Goal: Task Accomplishment & Management: Use online tool/utility

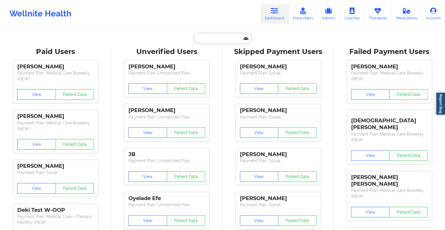
click at [224, 42] on input "text" at bounding box center [223, 38] width 58 height 11
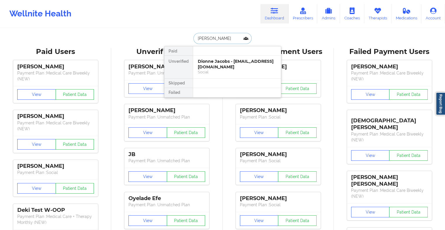
type input "[PERSON_NAME]"
click at [235, 68] on div "Dionne Jacobs - [EMAIL_ADDRESS][DOMAIN_NAME]" at bounding box center [237, 64] width 78 height 11
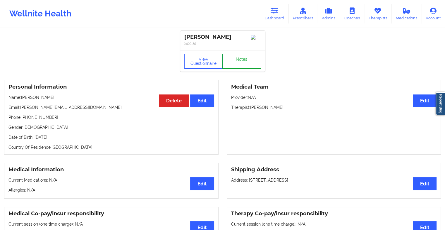
click at [245, 59] on link "Notes" at bounding box center [242, 61] width 39 height 15
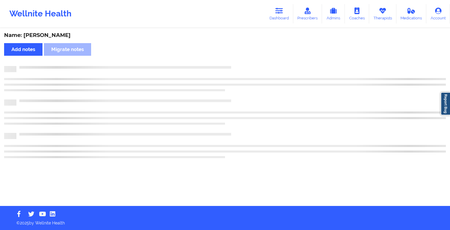
click at [245, 59] on div "Name: [PERSON_NAME] Add notes Migrate notes" at bounding box center [225, 117] width 450 height 177
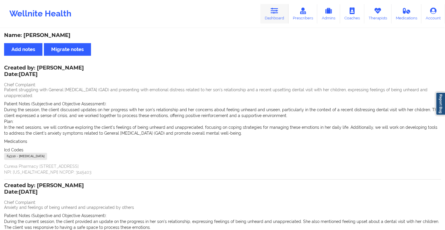
click at [285, 13] on link "Dashboard" at bounding box center [275, 13] width 28 height 19
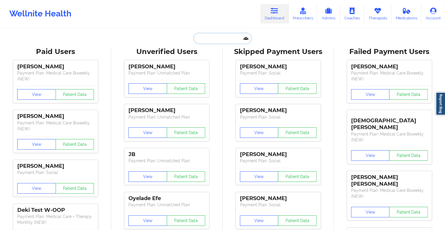
click at [203, 39] on input "text" at bounding box center [223, 38] width 58 height 11
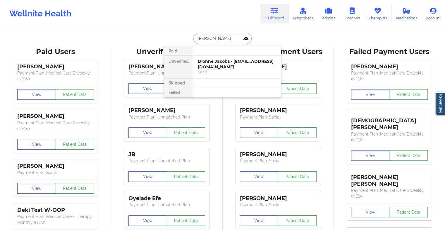
type input "[PERSON_NAME]"
click at [215, 66] on div "[PERSON_NAME] - [PERSON_NAME][EMAIL_ADDRESS][DOMAIN_NAME]" at bounding box center [237, 64] width 78 height 11
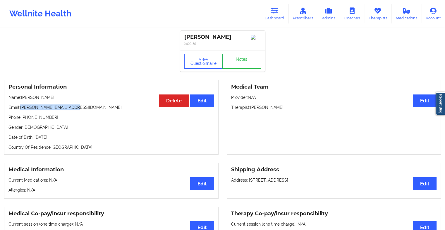
drag, startPoint x: 21, startPoint y: 109, endPoint x: 81, endPoint y: 106, distance: 60.1
click at [81, 106] on p "Email: [PERSON_NAME][EMAIL_ADDRESS][DOMAIN_NAME]" at bounding box center [111, 107] width 206 height 6
copy p "[PERSON_NAME][EMAIL_ADDRESS][DOMAIN_NAME]"
click at [275, 6] on link "Dashboard" at bounding box center [275, 13] width 28 height 19
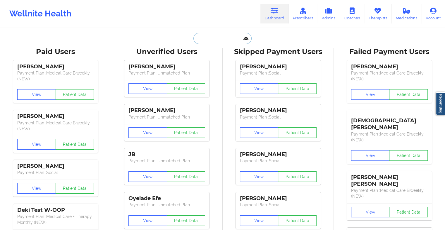
click at [210, 41] on input "text" at bounding box center [223, 38] width 58 height 11
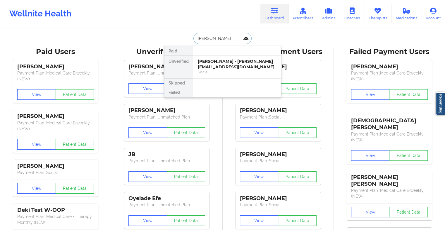
type input "[PERSON_NAME]"
click at [223, 70] on div "Social" at bounding box center [237, 71] width 78 height 5
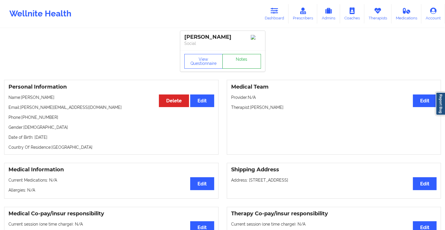
click at [247, 65] on link "Notes" at bounding box center [242, 61] width 39 height 15
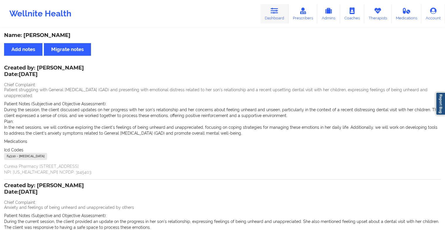
click at [272, 12] on icon at bounding box center [275, 11] width 8 height 6
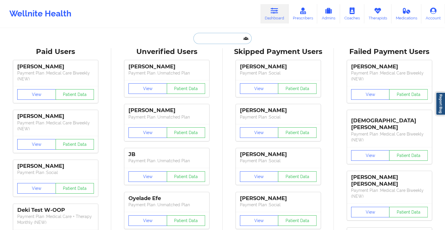
click at [212, 40] on input "text" at bounding box center [223, 38] width 58 height 11
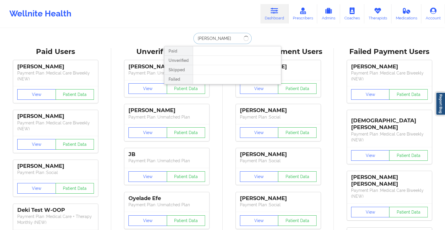
type input "[PERSON_NAME]"
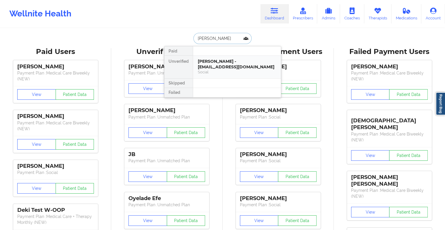
click at [243, 63] on div "[PERSON_NAME] - [EMAIL_ADDRESS][DOMAIN_NAME]" at bounding box center [237, 64] width 78 height 11
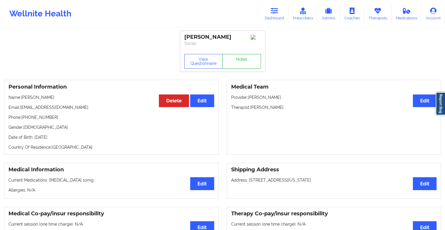
click at [241, 62] on link "Notes" at bounding box center [242, 61] width 39 height 15
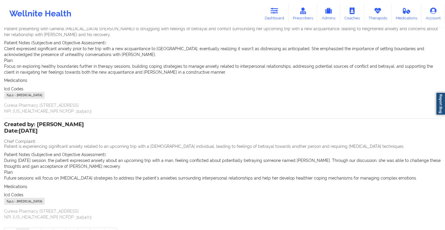
scroll to position [93, 0]
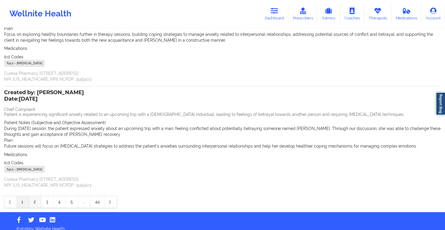
click at [35, 201] on link "2" at bounding box center [35, 202] width 12 height 12
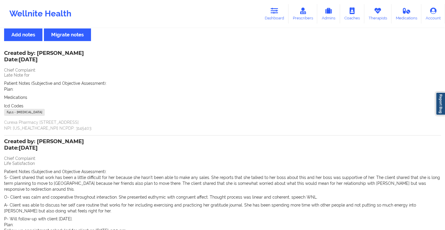
scroll to position [105, 0]
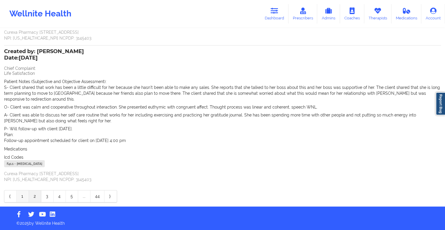
click at [20, 194] on link "1" at bounding box center [23, 196] width 12 height 12
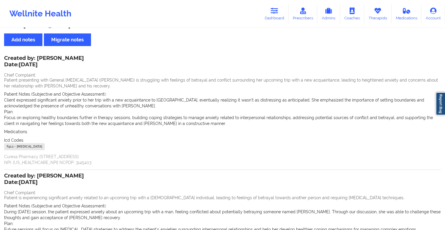
scroll to position [7, 0]
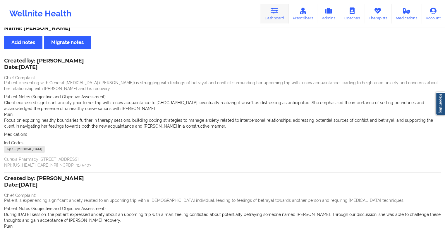
click at [276, 11] on icon at bounding box center [275, 11] width 8 height 6
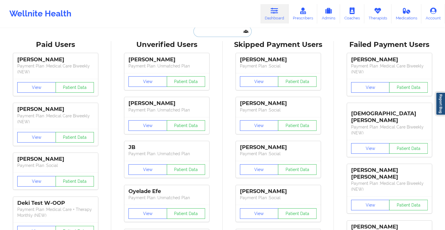
click at [215, 33] on input "text" at bounding box center [223, 31] width 58 height 11
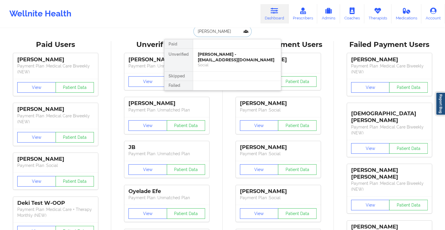
type input "[PERSON_NAME]"
click at [203, 57] on div "[PERSON_NAME] - [EMAIL_ADDRESS][DOMAIN_NAME]" at bounding box center [237, 57] width 78 height 11
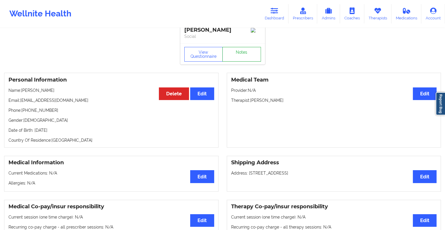
click at [239, 59] on link "Notes" at bounding box center [242, 54] width 39 height 15
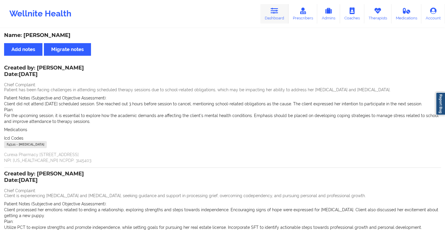
click at [273, 14] on icon at bounding box center [275, 11] width 8 height 6
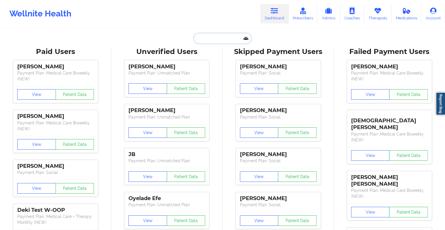
click at [230, 40] on input "text" at bounding box center [223, 38] width 58 height 11
type input "k"
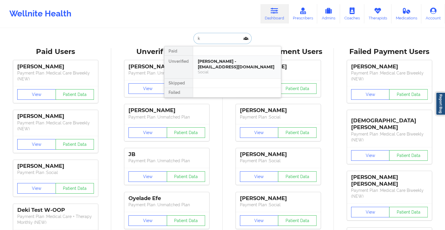
click at [220, 60] on div "[PERSON_NAME] - [EMAIL_ADDRESS][DOMAIN_NAME]" at bounding box center [237, 64] width 78 height 11
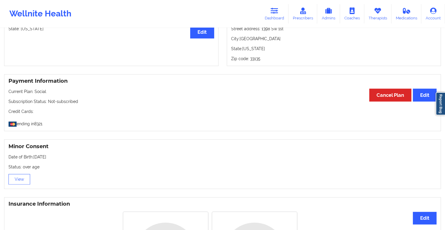
scroll to position [268, 0]
